Goal: Task Accomplishment & Management: Manage account settings

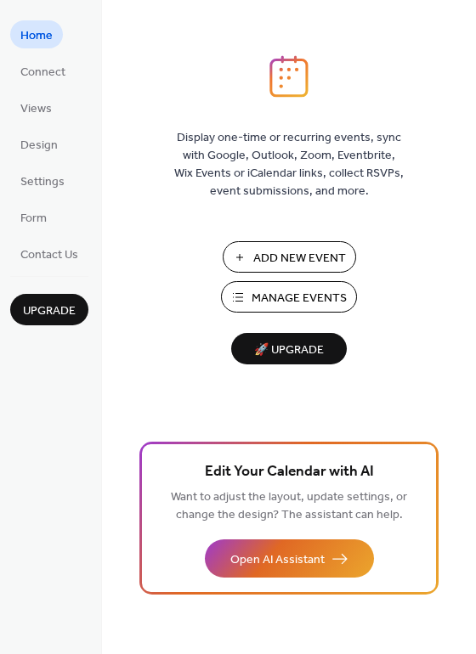
click at [311, 296] on span "Manage Events" at bounding box center [298, 299] width 95 height 18
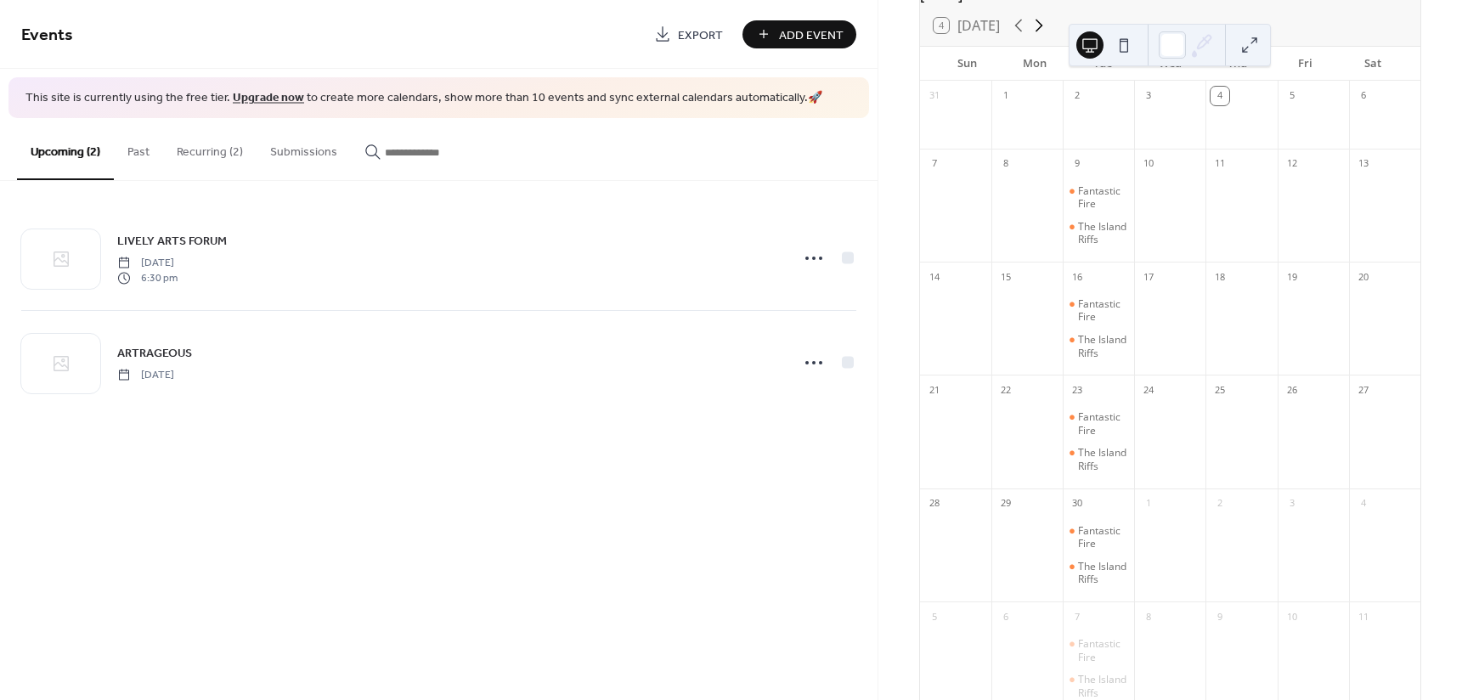
click at [1038, 36] on icon at bounding box center [1039, 25] width 20 height 20
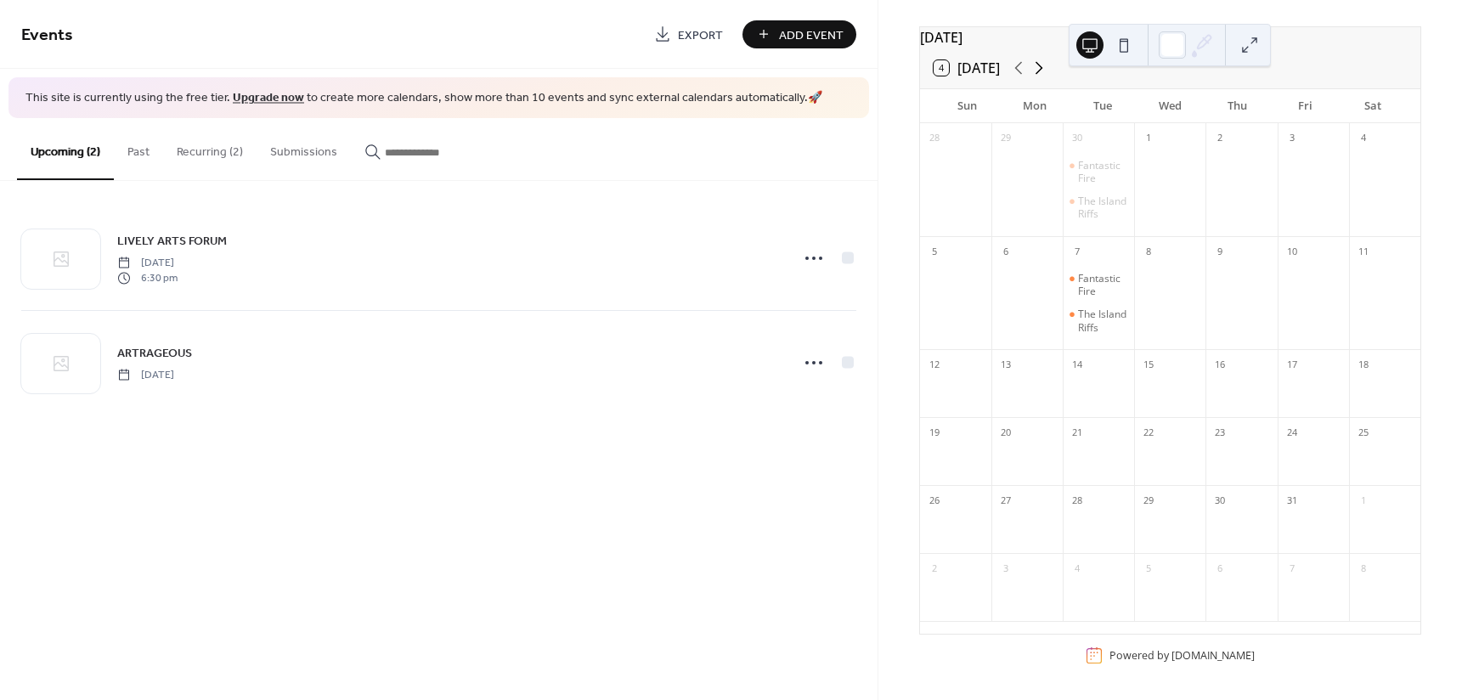
click at [1041, 58] on icon at bounding box center [1039, 68] width 20 height 20
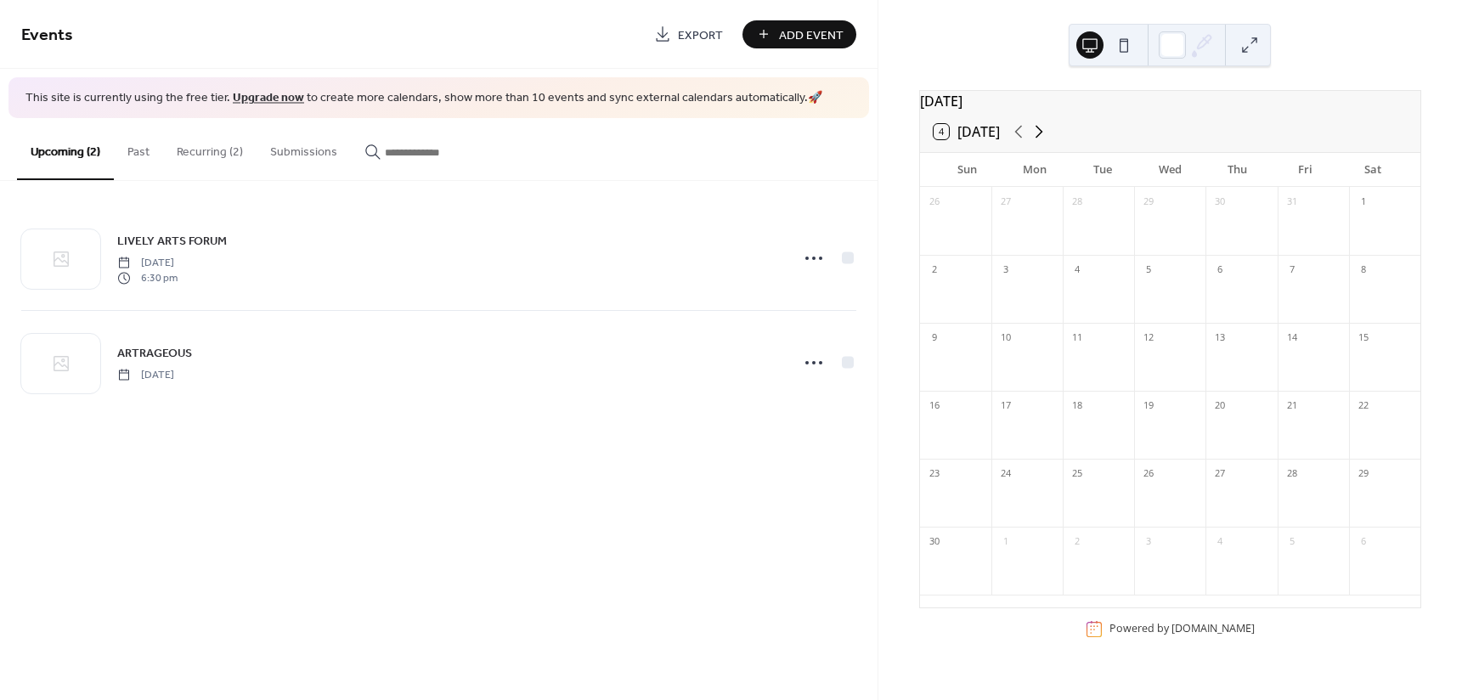
click at [1042, 138] on icon at bounding box center [1039, 131] width 20 height 20
click at [1020, 142] on icon at bounding box center [1018, 131] width 20 height 20
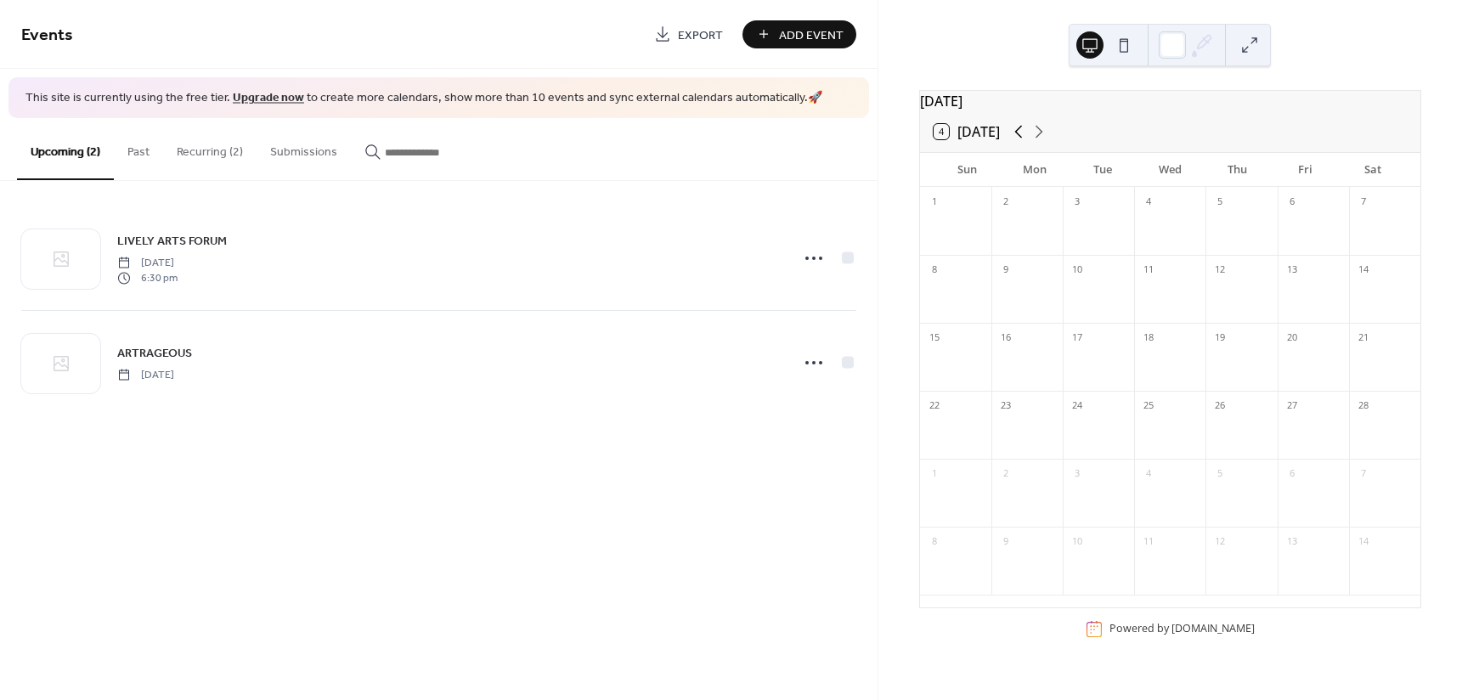
click at [1020, 142] on icon at bounding box center [1018, 131] width 20 height 20
